Goal: Information Seeking & Learning: Learn about a topic

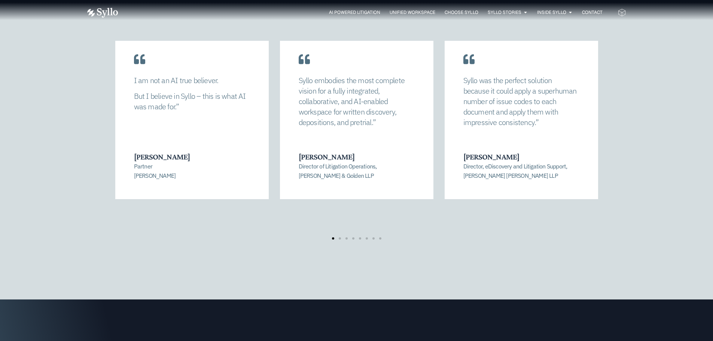
scroll to position [1610, 0]
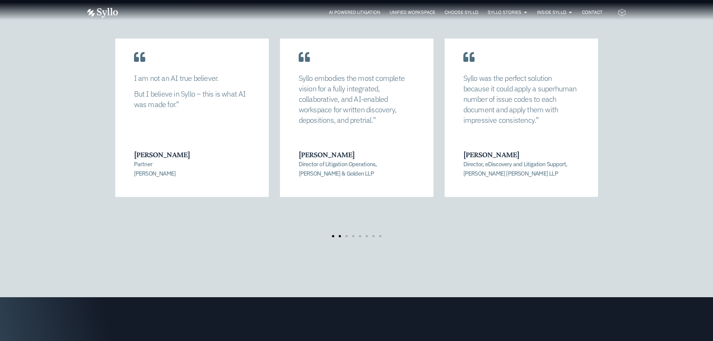
click at [340, 235] on span "Go to slide 2" at bounding box center [340, 236] width 2 height 2
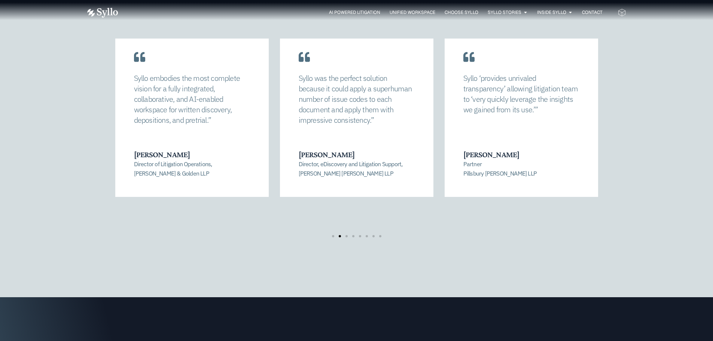
click at [348, 218] on div "[PERSON_NAME] allowed us to completely recalibrate our strategy and find a mana…" at bounding box center [356, 138] width 539 height 229
click at [346, 235] on span "Go to slide 3" at bounding box center [347, 236] width 2 height 2
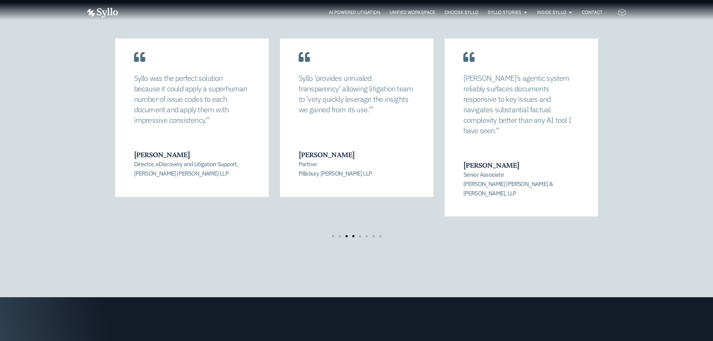
click at [353, 235] on span "Go to slide 4" at bounding box center [353, 236] width 2 height 2
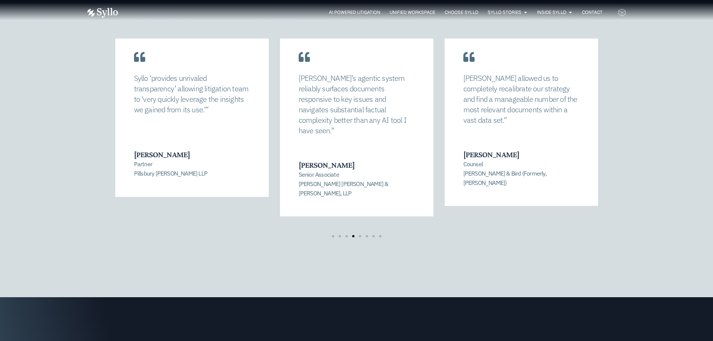
click at [340, 219] on div "[PERSON_NAME] allowed us to completely recalibrate our strategy and find a mana…" at bounding box center [356, 138] width 539 height 229
click at [359, 235] on span "Go to slide 5" at bounding box center [360, 236] width 2 height 2
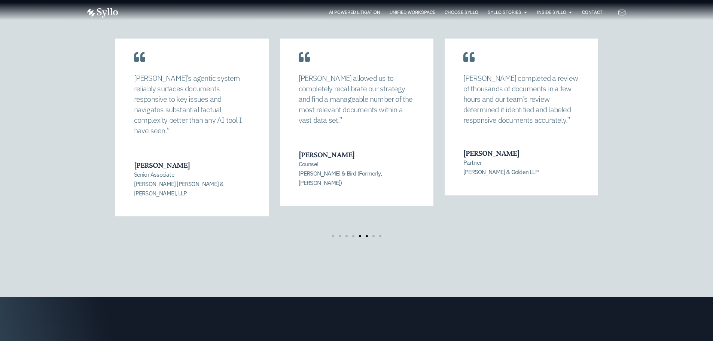
click at [366, 235] on span "Go to slide 6" at bounding box center [367, 236] width 2 height 2
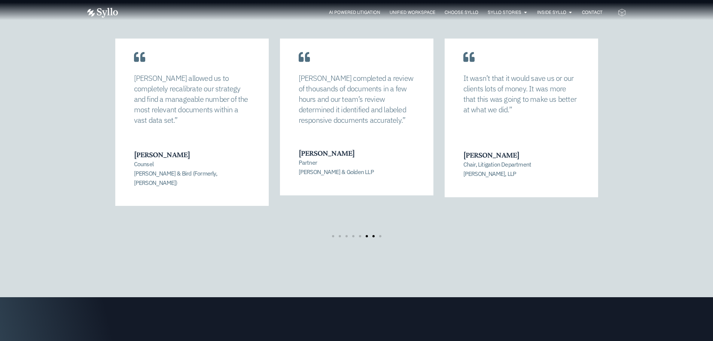
click at [373, 235] on span "Go to slide 7" at bounding box center [374, 236] width 2 height 2
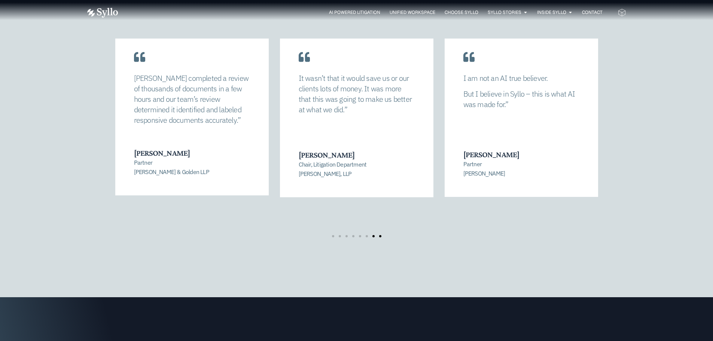
click at [380, 235] on span "Go to slide 8" at bounding box center [380, 236] width 2 height 2
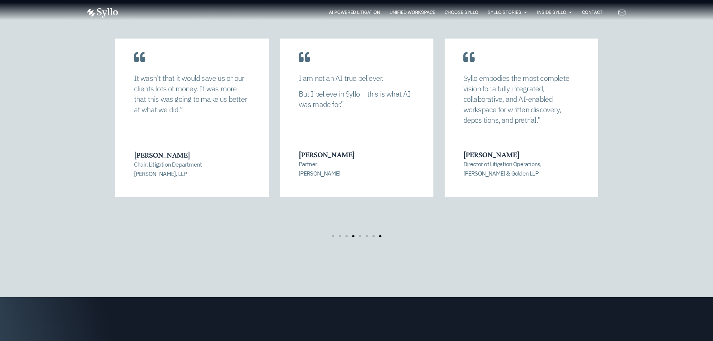
click at [353, 235] on span "Go to slide 4" at bounding box center [353, 236] width 2 height 2
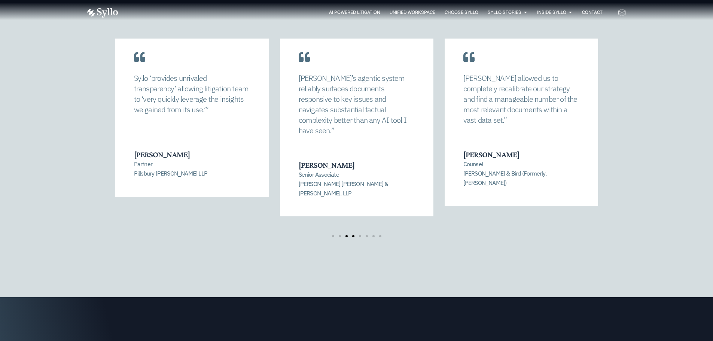
click at [345, 235] on div at bounding box center [357, 236] width 54 height 2
click at [339, 235] on span "Go to slide 2" at bounding box center [340, 236] width 2 height 2
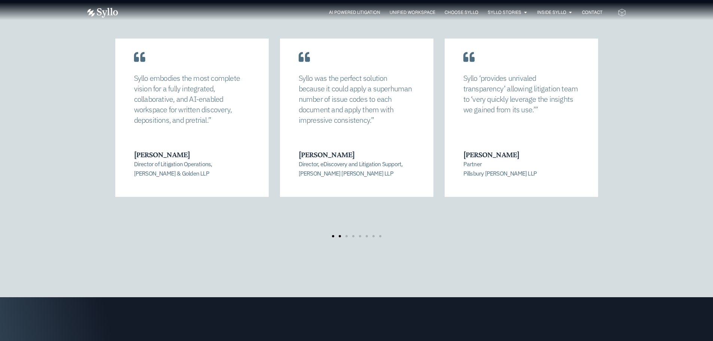
click at [332, 235] on span "Go to slide 1" at bounding box center [333, 236] width 2 height 2
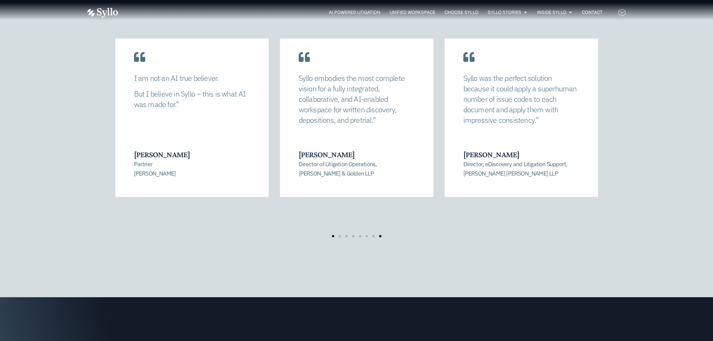
click at [381, 235] on span "Go to slide 8" at bounding box center [380, 236] width 2 height 2
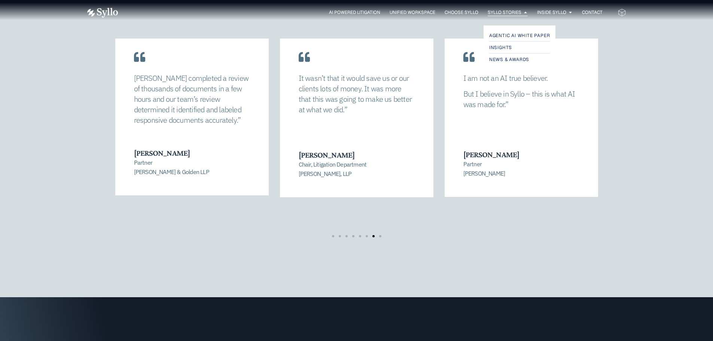
click at [492, 12] on span "Syllo Stories" at bounding box center [505, 12] width 34 height 7
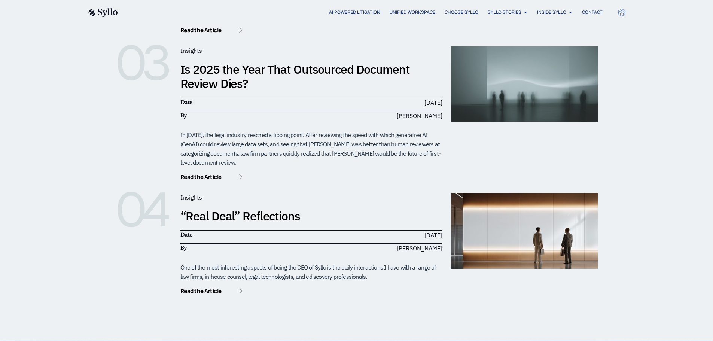
scroll to position [449, 0]
